Goal: Task Accomplishment & Management: Manage account settings

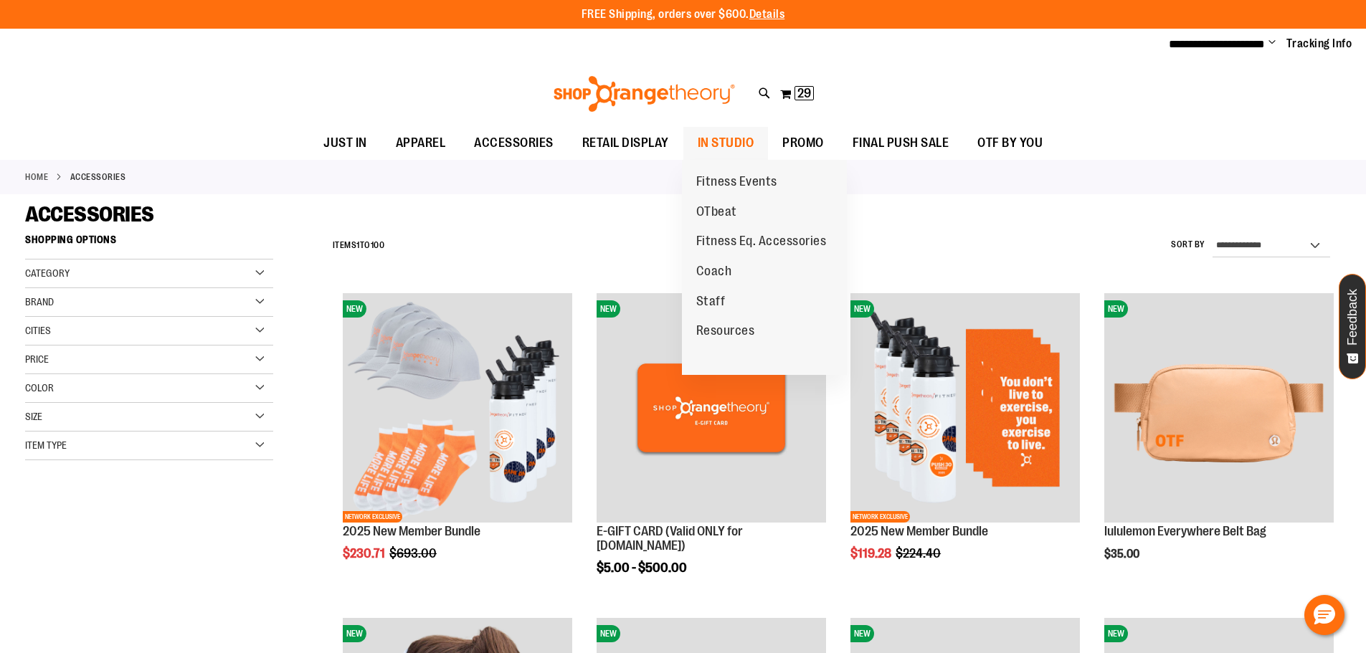
click at [731, 143] on span "IN STUDIO" at bounding box center [725, 143] width 57 height 32
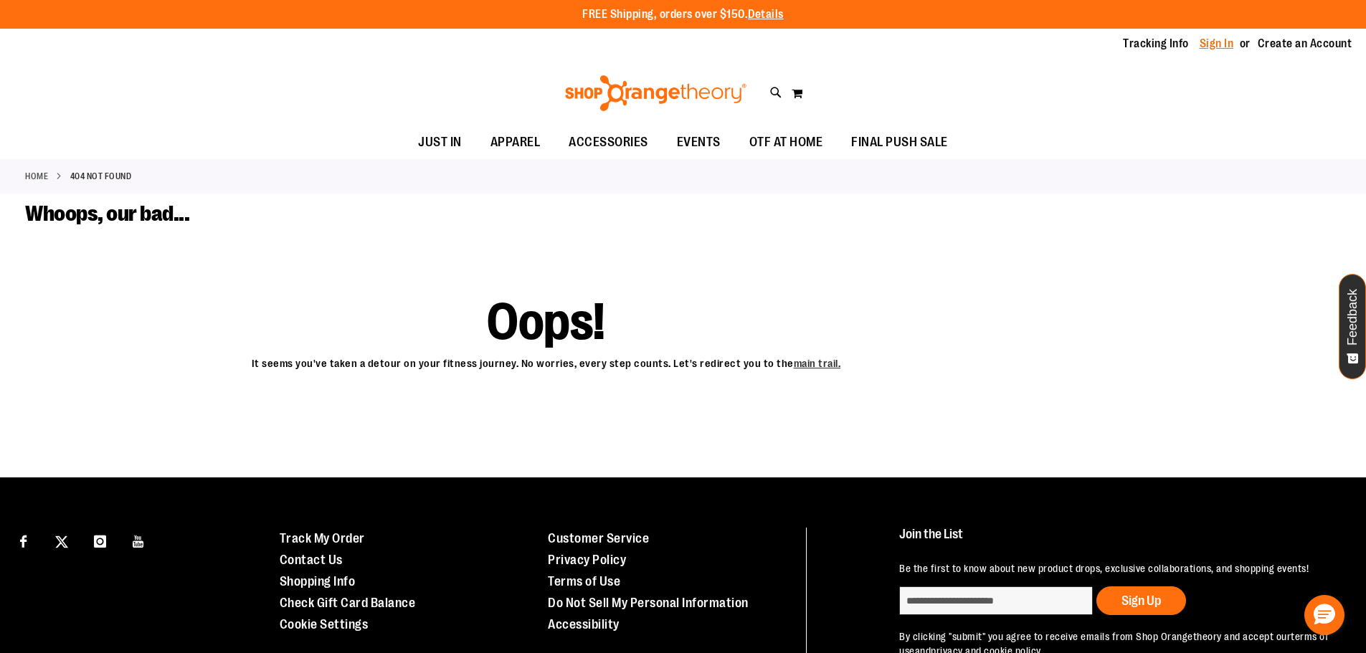
click at [1207, 44] on link "Sign In" at bounding box center [1216, 44] width 34 height 16
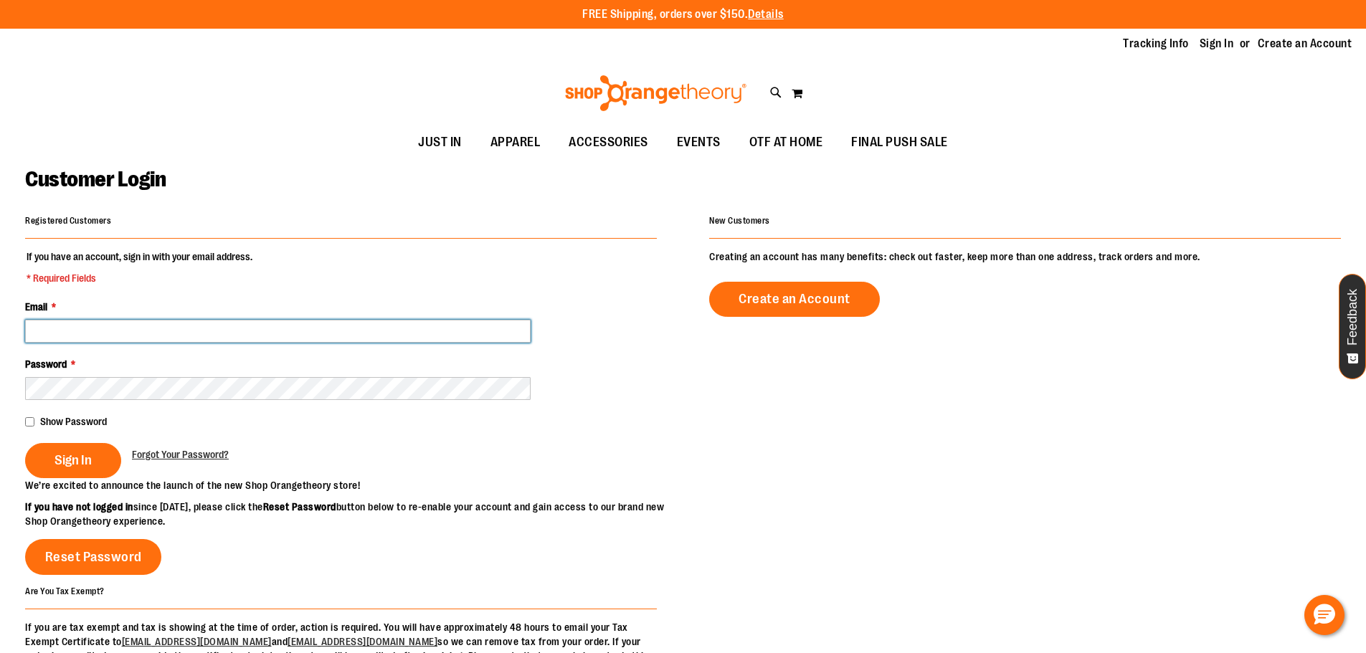
click at [153, 323] on input "Email *" at bounding box center [277, 331] width 505 height 23
drag, startPoint x: 287, startPoint y: 320, endPoint x: 305, endPoint y: 321, distance: 18.0
click at [287, 320] on input "Email *" at bounding box center [277, 331] width 505 height 23
